Goal: Task Accomplishment & Management: Use online tool/utility

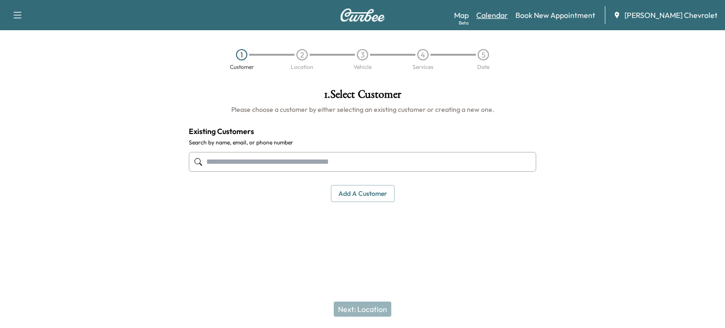
click at [508, 17] on link "Calendar" at bounding box center [492, 14] width 32 height 11
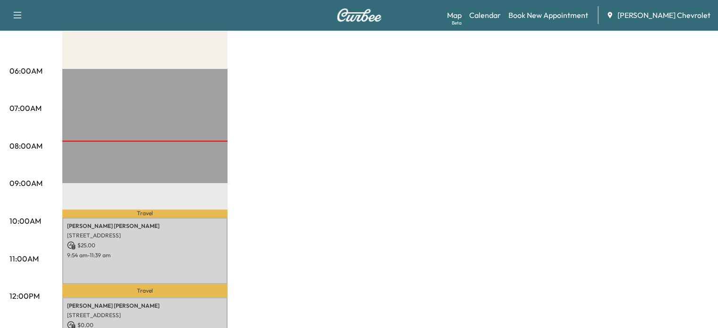
scroll to position [152, 0]
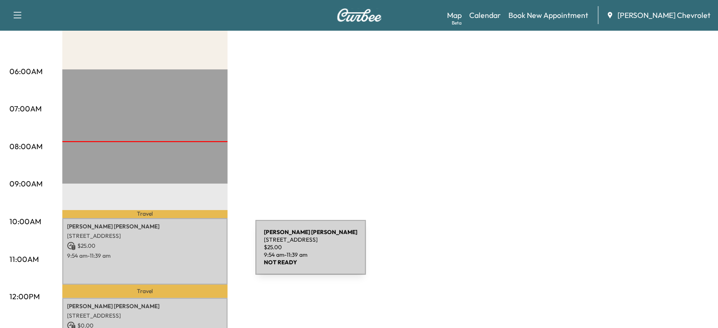
click at [185, 253] on p "9:54 am - 11:39 am" at bounding box center [145, 256] width 156 height 8
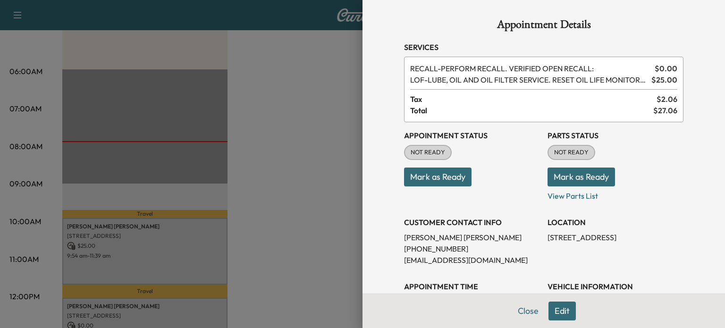
click at [423, 177] on button "Mark as Ready" at bounding box center [437, 177] width 67 height 19
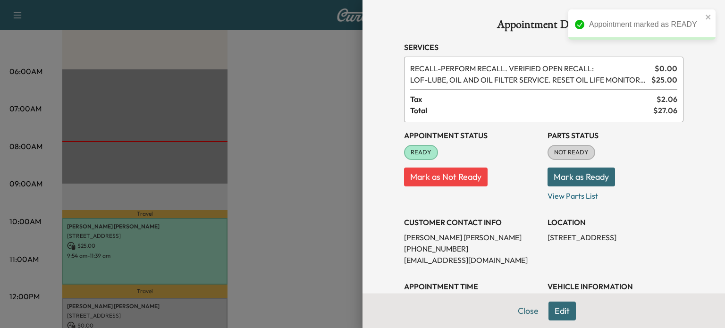
click at [551, 173] on button "Mark as Ready" at bounding box center [581, 177] width 67 height 19
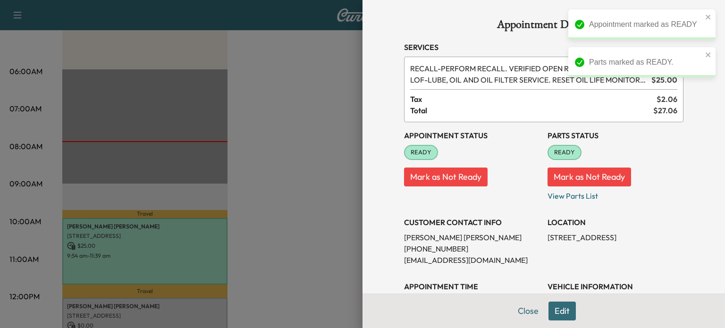
click at [230, 255] on div at bounding box center [362, 164] width 725 height 328
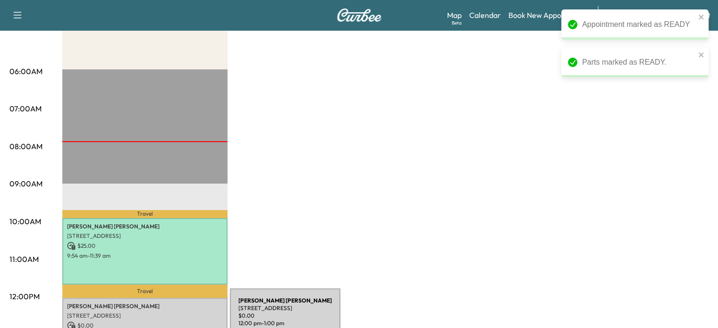
click at [159, 321] on p "$ 0.00" at bounding box center [145, 325] width 156 height 8
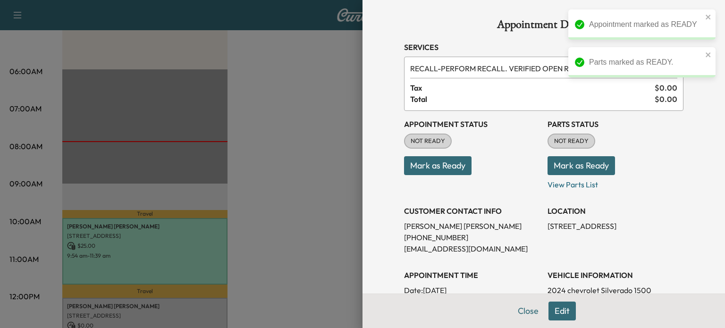
click at [442, 169] on button "Mark as Ready" at bounding box center [437, 165] width 67 height 19
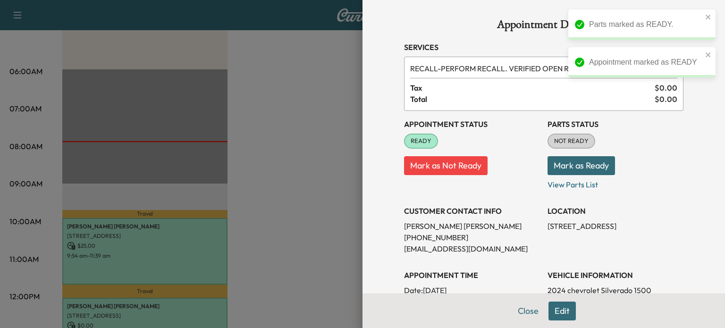
click at [557, 169] on button "Mark as Ready" at bounding box center [581, 165] width 67 height 19
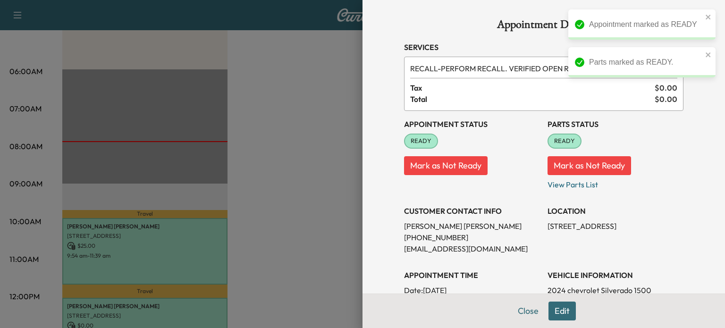
click at [293, 269] on div at bounding box center [362, 164] width 725 height 328
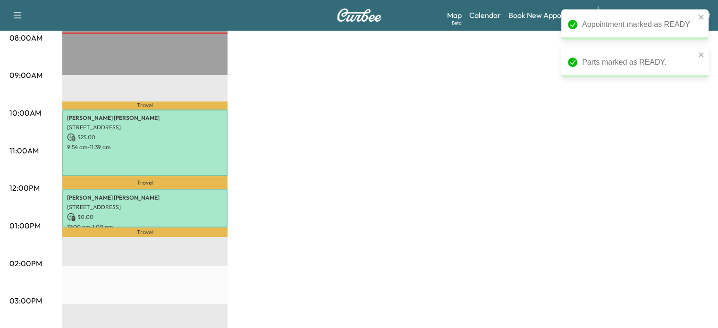
scroll to position [261, 0]
